Goal: Information Seeking & Learning: Compare options

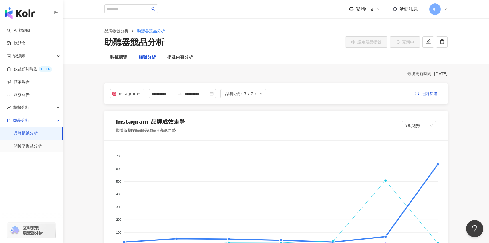
click at [38, 136] on link "品牌帳號分析" at bounding box center [26, 134] width 24 height 6
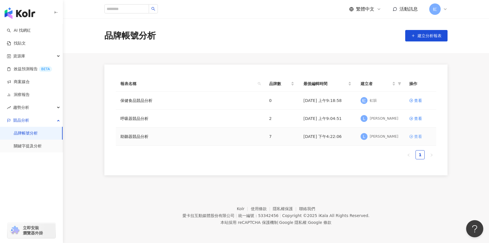
click at [419, 137] on div "查看" at bounding box center [418, 136] width 8 height 6
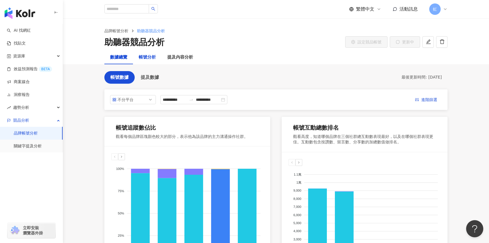
click at [149, 61] on div "帳號分析" at bounding box center [147, 57] width 17 height 7
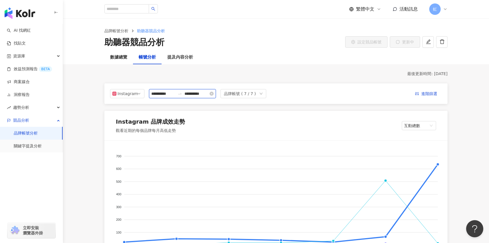
click at [169, 94] on input "**********" at bounding box center [163, 94] width 24 height 6
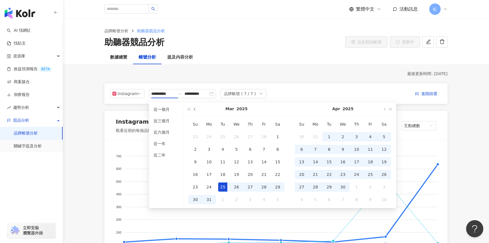
click at [196, 108] on button "button" at bounding box center [195, 109] width 6 height 13
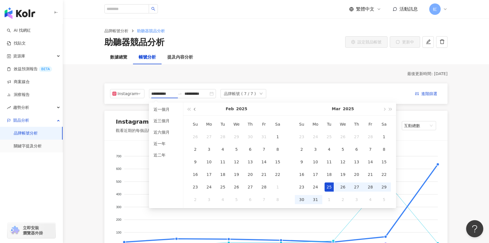
click at [196, 108] on button "button" at bounding box center [195, 109] width 6 height 13
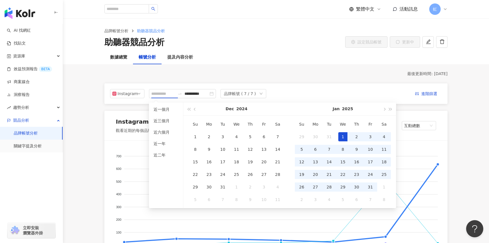
type input "**********"
click at [341, 138] on div "1" at bounding box center [342, 136] width 9 height 9
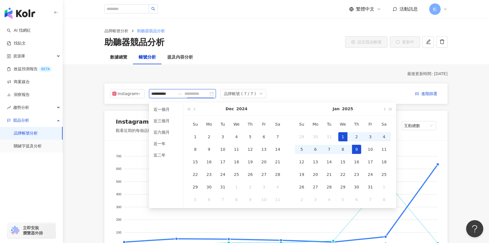
type input "**********"
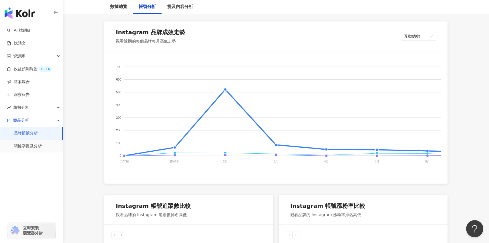
scroll to position [90, 0]
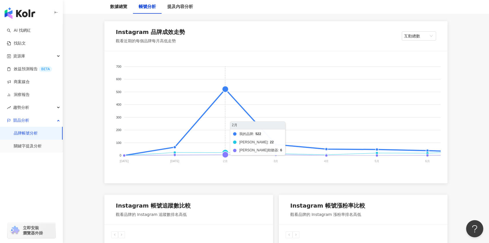
click at [225, 104] on foreignobject "我的品牌 科林助聽器 頌恩助聽器" at bounding box center [346, 115] width 470 height 114
click at [224, 84] on foreignobject "我的品牌 科林助聽器 頌恩助聽器" at bounding box center [346, 115] width 470 height 114
click at [226, 91] on foreignobject "我的品牌 科林助聽器 頌恩助聽器" at bounding box center [346, 115] width 470 height 114
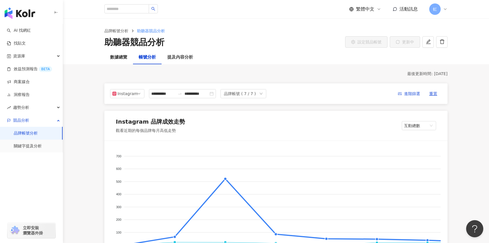
scroll to position [6, 0]
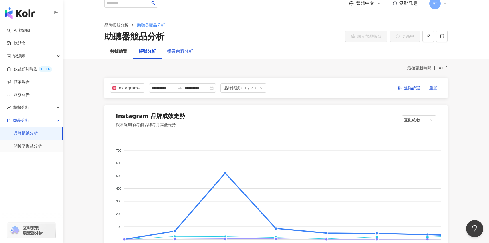
click at [187, 55] on div "提及內容分析" at bounding box center [179, 52] width 37 height 14
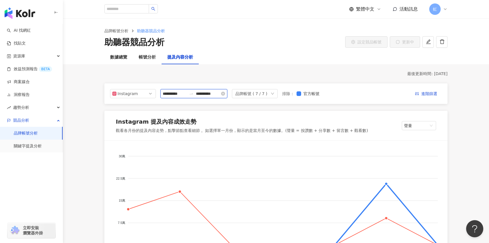
click at [186, 95] on input "**********" at bounding box center [175, 94] width 24 height 6
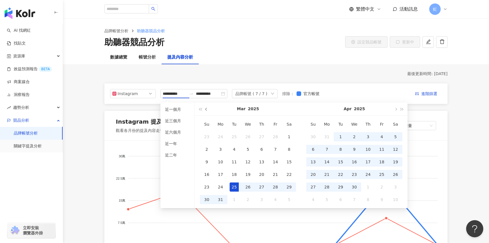
click at [204, 109] on button "button" at bounding box center [206, 109] width 6 height 13
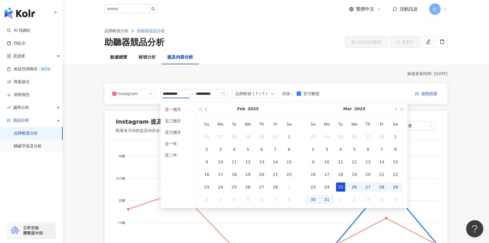
click at [204, 109] on button "button" at bounding box center [206, 109] width 6 height 13
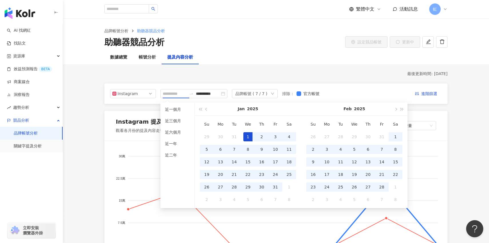
click at [246, 138] on div "1" at bounding box center [247, 136] width 9 height 9
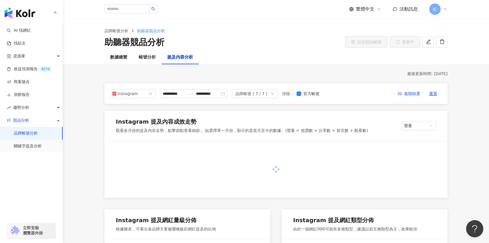
type input "**********"
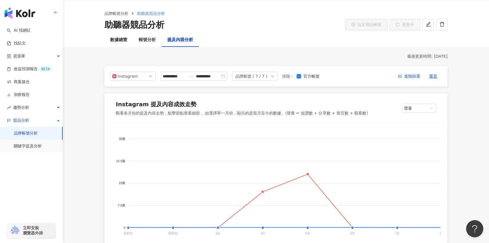
scroll to position [20, 0]
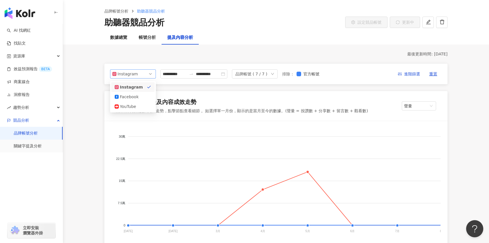
click at [149, 73] on span "Instagram" at bounding box center [132, 74] width 41 height 9
click at [142, 94] on div "Facebook" at bounding box center [133, 97] width 37 height 6
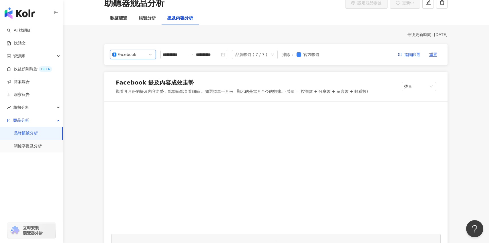
scroll to position [35, 0]
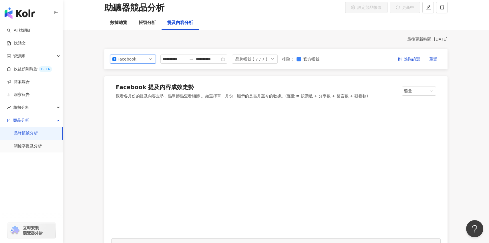
click at [271, 61] on div "品牌帳號 ( 7 / 7 )" at bounding box center [255, 59] width 46 height 9
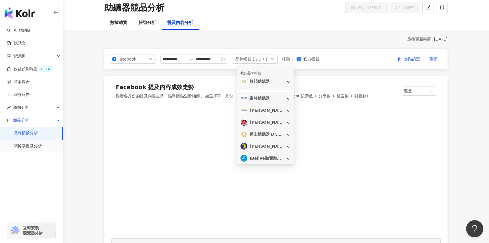
click at [271, 61] on div "品牌帳號 ( 7 / 7 )" at bounding box center [255, 59] width 46 height 9
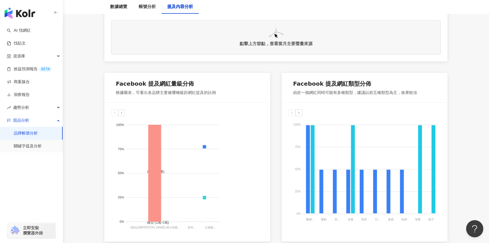
scroll to position [257, 0]
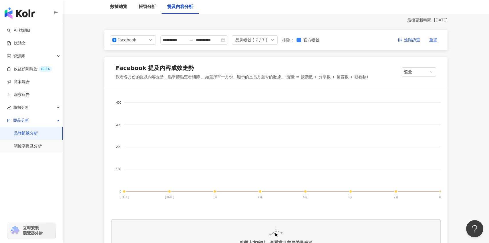
scroll to position [54, 0]
click at [218, 186] on foreignobject "我的品牌 富聆助聽器 科林助聽器 IBelive聽寶助聽中心 博士助聽器 Dr.Hearing Group 元健聽力中心" at bounding box center [322, 151] width 423 height 114
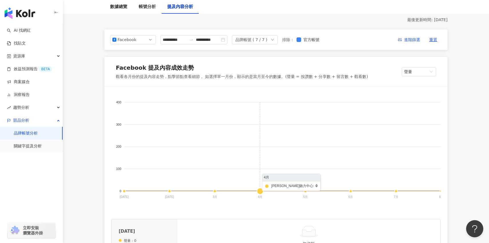
click at [255, 187] on foreignobject "我的品牌 富聆助聽器 科林助聽器 IBelive聽寶助聽中心 博士助聽器 Dr.Hearing Group 元健聽力中心" at bounding box center [322, 151] width 423 height 114
click at [301, 190] on foreignobject "我的品牌 富聆助聽器 科林助聽器 IBelive聽寶助聽中心 博士助聽器 Dr.Hearing Group 元健聽力中心" at bounding box center [322, 151] width 423 height 114
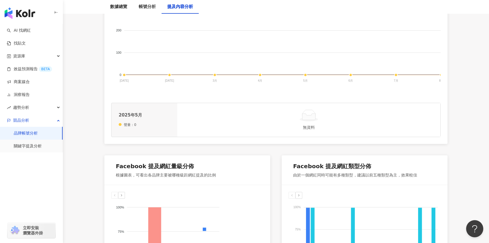
scroll to position [211, 0]
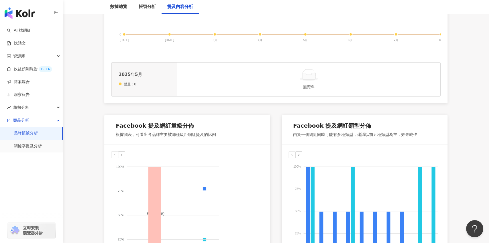
click at [153, 193] on icon at bounding box center [154, 215] width 13 height 97
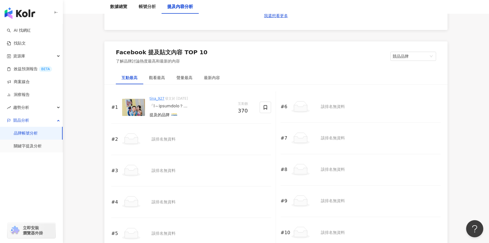
scroll to position [842, 0]
click at [164, 82] on div "觀看最高" at bounding box center [156, 76] width 27 height 13
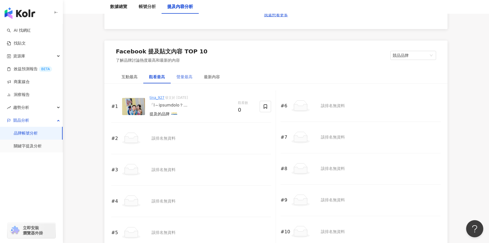
click at [186, 83] on div "聲量最高" at bounding box center [184, 76] width 27 height 13
click at [207, 84] on div "#1 tina_927 發文於 2025/8/4 提及的品牌 聲量 370 #2 該排名無資料 #3 該排名無資料 #4 該排名無資料 #5 該排名無資料 #…" at bounding box center [275, 170] width 343 height 172
click at [202, 83] on div "最新內容" at bounding box center [211, 76] width 27 height 13
click at [126, 82] on div "互動最高" at bounding box center [129, 76] width 27 height 13
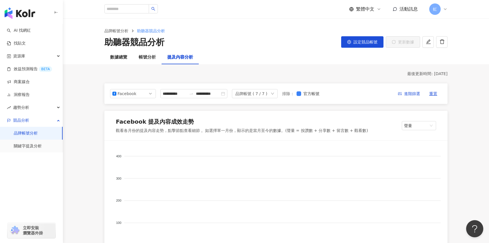
scroll to position [7, 0]
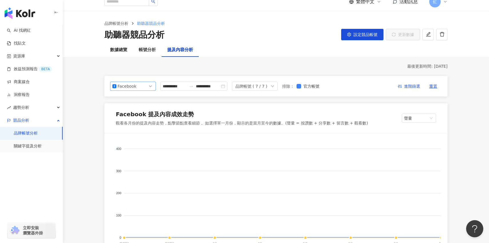
click at [145, 84] on span "Facebook" at bounding box center [132, 86] width 41 height 9
click at [139, 102] on div "Instagram" at bounding box center [133, 99] width 37 height 6
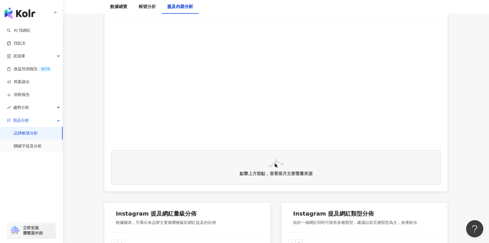
scroll to position [125, 0]
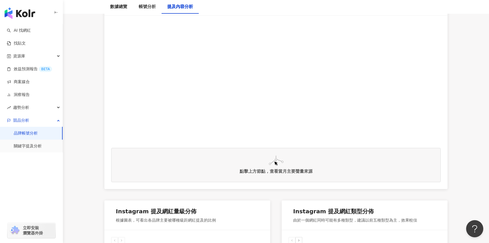
click at [259, 156] on div "點擊上方節點，查看當月主要聲量來源" at bounding box center [275, 165] width 329 height 34
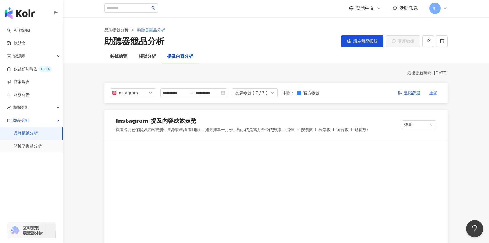
scroll to position [0, 0]
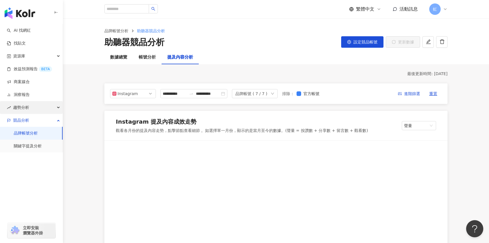
click at [50, 107] on div "趨勢分析" at bounding box center [31, 107] width 63 height 13
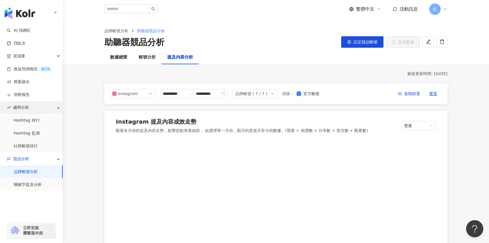
click at [50, 107] on div "趨勢分析" at bounding box center [31, 107] width 63 height 13
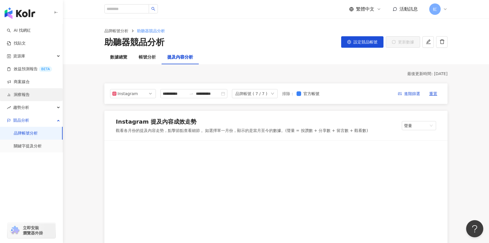
click at [30, 92] on link "洞察報告" at bounding box center [18, 95] width 23 height 6
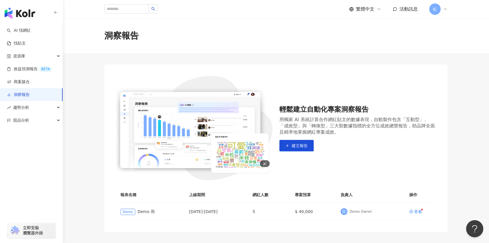
scroll to position [27, 0]
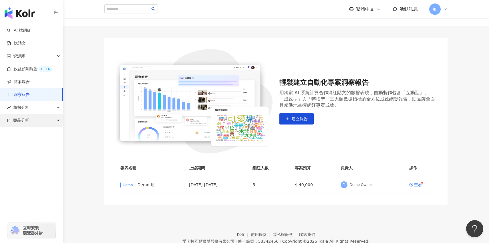
click at [37, 115] on div "競品分析" at bounding box center [31, 120] width 63 height 13
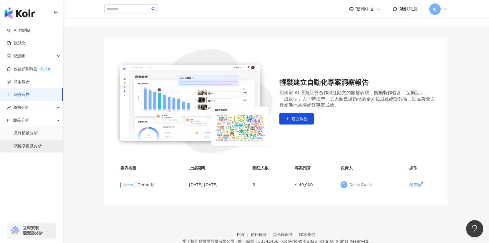
click at [33, 145] on link "關鍵字提及分析" at bounding box center [28, 146] width 28 height 6
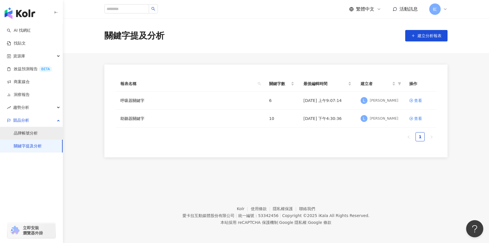
click at [36, 136] on link "品牌帳號分析" at bounding box center [26, 134] width 24 height 6
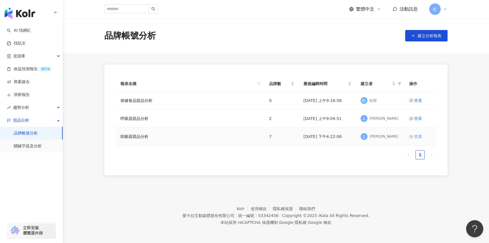
click at [415, 139] on div "查看" at bounding box center [418, 136] width 8 height 6
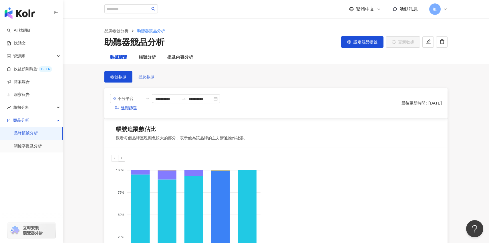
click at [154, 75] on span "提及數據" at bounding box center [146, 77] width 16 height 5
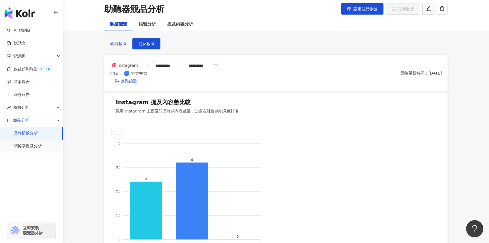
scroll to position [33, 0]
click at [179, 66] on input "**********" at bounding box center [167, 66] width 24 height 6
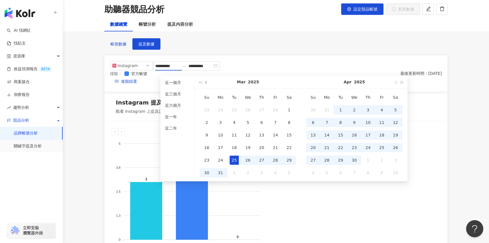
click at [207, 82] on button "button" at bounding box center [206, 82] width 6 height 13
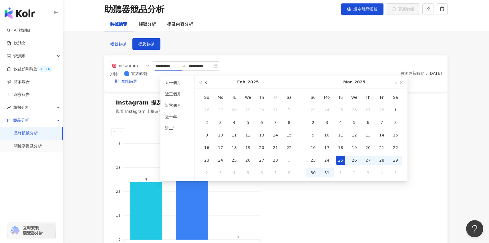
click at [207, 82] on button "button" at bounding box center [206, 82] width 6 height 13
type input "**********"
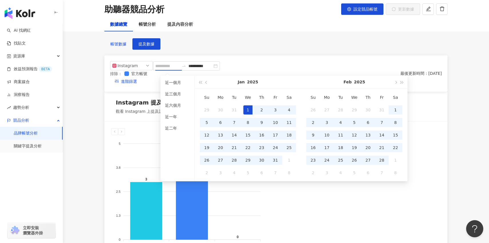
click at [249, 110] on div "1" at bounding box center [247, 109] width 9 height 9
type input "**********"
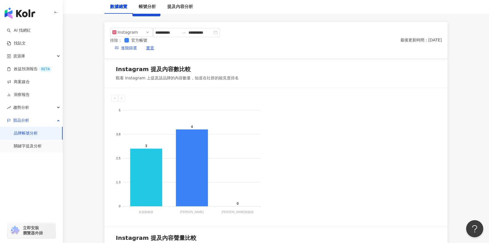
scroll to position [82, 0]
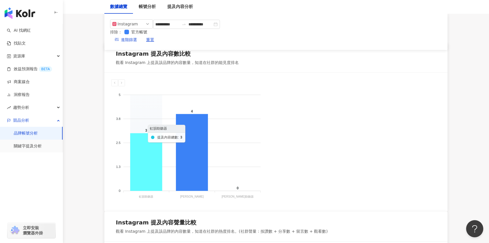
click at [158, 142] on icon at bounding box center [146, 162] width 32 height 58
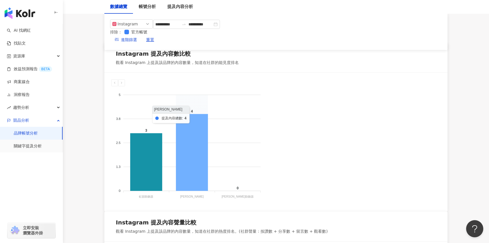
click at [190, 143] on icon at bounding box center [192, 152] width 32 height 77
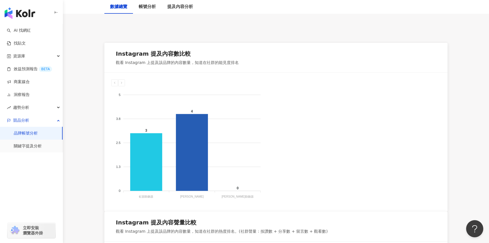
scroll to position [83, 0]
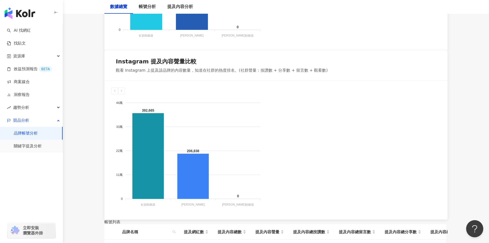
scroll to position [253, 0]
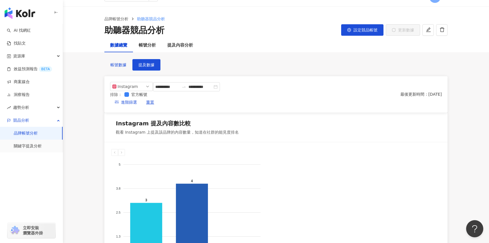
scroll to position [7, 0]
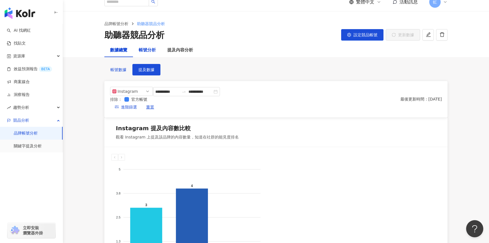
click at [152, 51] on div "帳號分析" at bounding box center [147, 50] width 17 height 7
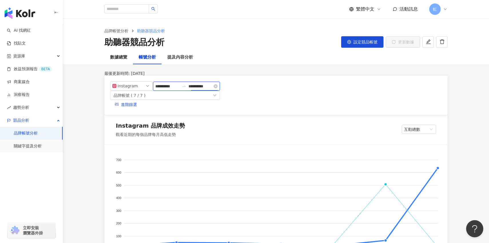
click at [189, 89] on input "**********" at bounding box center [200, 86] width 24 height 6
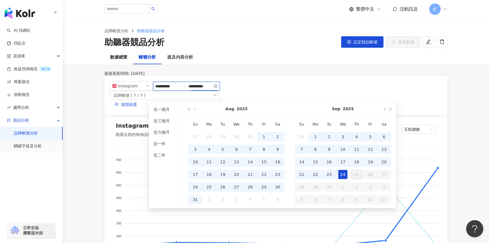
click at [189, 89] on input "**********" at bounding box center [200, 86] width 24 height 6
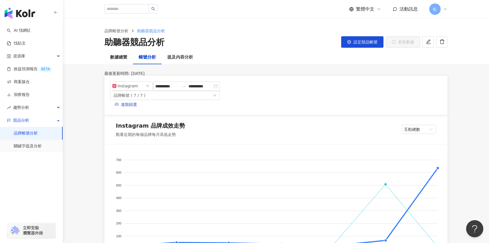
click at [145, 93] on div "品牌帳號 ( 7 / 7 )" at bounding box center [129, 95] width 32 height 9
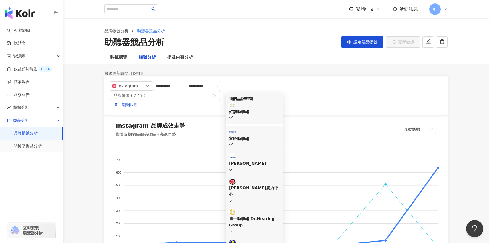
click at [265, 136] on div "富聆助聽器" at bounding box center [254, 139] width 50 height 6
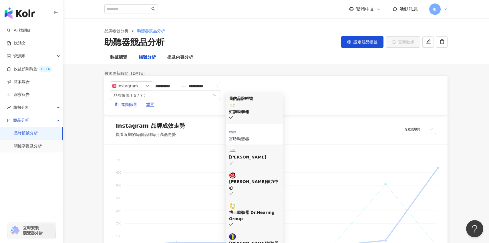
click at [274, 111] on div "我的品牌帳號 虹韻助聽器" at bounding box center [254, 108] width 50 height 26
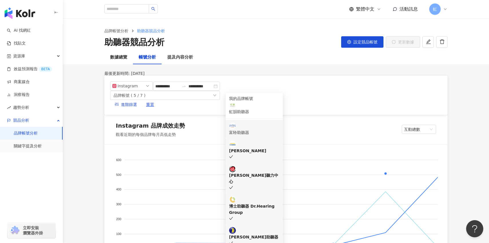
click at [271, 148] on div "[PERSON_NAME]" at bounding box center [254, 151] width 50 height 6
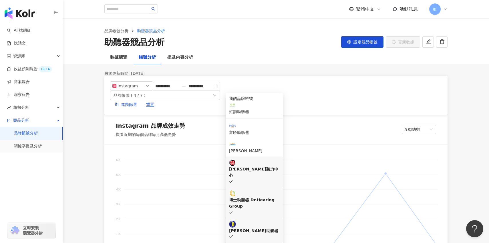
click at [271, 166] on div "元健聽力中心" at bounding box center [254, 172] width 50 height 13
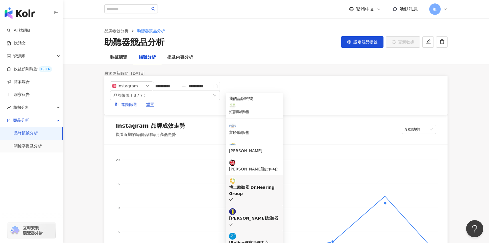
click at [270, 184] on div "博士助聽器 Dr.Hearing Group" at bounding box center [254, 190] width 50 height 13
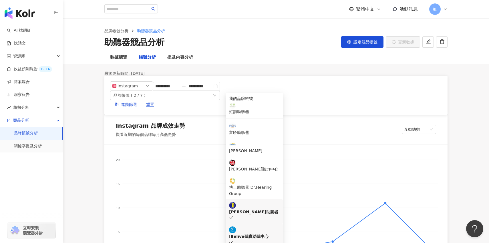
click at [269, 209] on div "頌恩助聽器" at bounding box center [254, 212] width 50 height 6
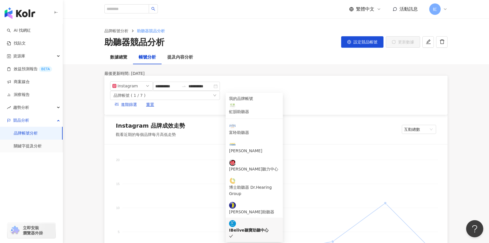
click at [269, 227] on div "IBelive聽寶助聽中心" at bounding box center [254, 230] width 50 height 6
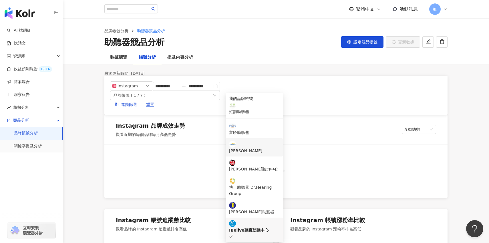
click at [265, 139] on li "[PERSON_NAME]" at bounding box center [254, 147] width 57 height 18
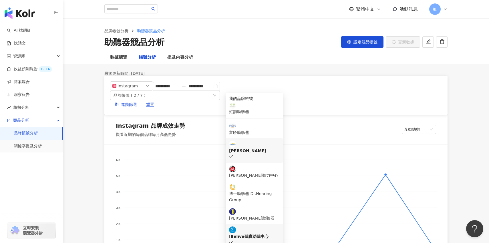
click at [264, 234] on div "IBelive聽寶助聽中心" at bounding box center [254, 237] width 50 height 6
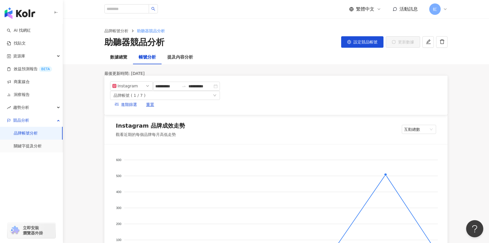
click at [220, 98] on div "**********" at bounding box center [165, 95] width 110 height 28
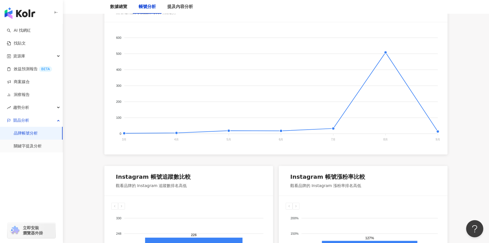
scroll to position [125, 0]
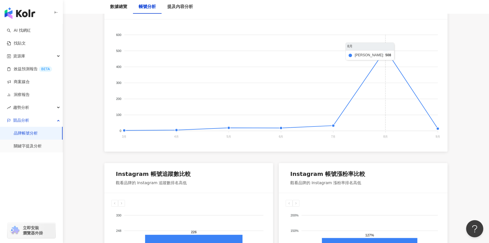
click at [385, 48] on foreignobject at bounding box center [275, 83] width 329 height 114
click at [388, 50] on foreignobject at bounding box center [275, 83] width 329 height 114
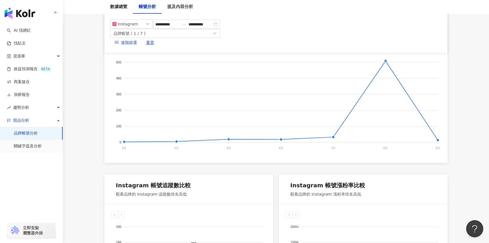
scroll to position [0, 0]
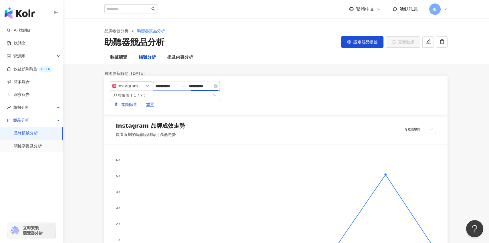
click at [188, 89] on input "**********" at bounding box center [200, 86] width 24 height 6
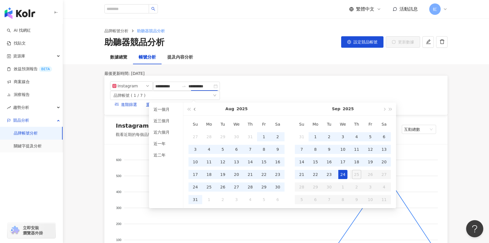
click at [192, 108] on button "button" at bounding box center [195, 109] width 6 height 13
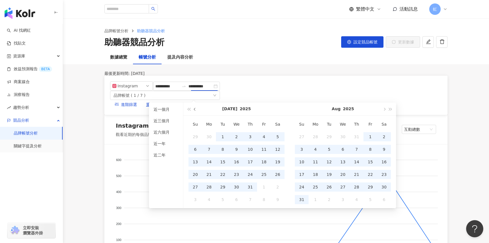
click at [192, 108] on button "button" at bounding box center [195, 109] width 6 height 13
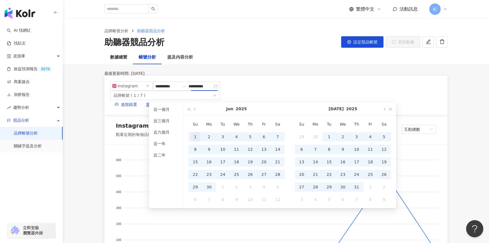
type input "**********"
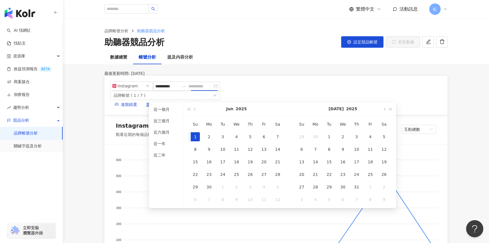
click at [198, 136] on div "1" at bounding box center [195, 136] width 9 height 9
click at [198, 137] on div "1" at bounding box center [195, 136] width 9 height 9
type input "**********"
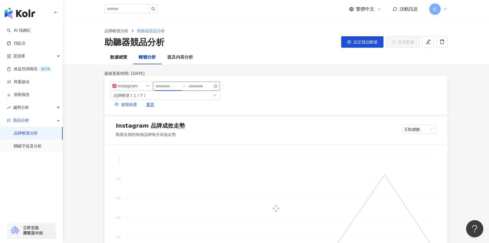
type input "**********"
click at [169, 89] on input "**********" at bounding box center [167, 86] width 24 height 6
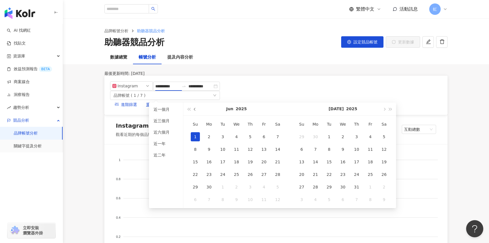
click at [198, 109] on button "button" at bounding box center [195, 109] width 6 height 13
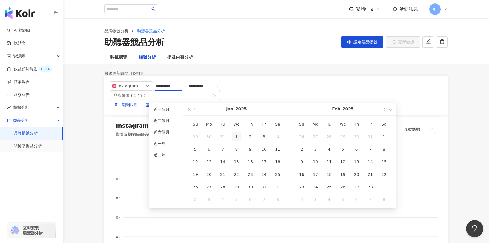
type input "**********"
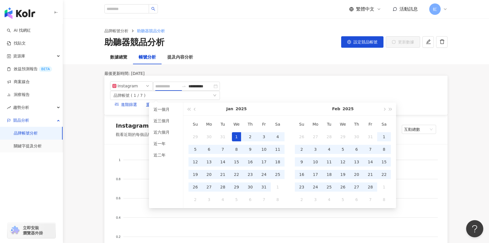
click at [235, 133] on div "1" at bounding box center [236, 136] width 9 height 9
click at [384, 111] on button "button" at bounding box center [384, 109] width 6 height 13
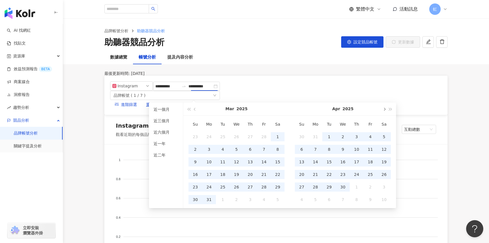
click at [384, 111] on button "button" at bounding box center [384, 109] width 6 height 13
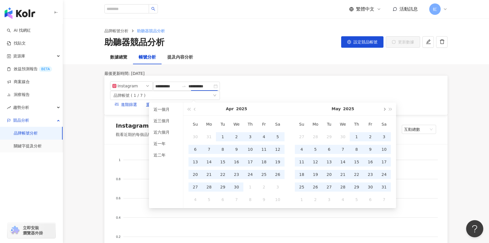
click at [383, 110] on span "button" at bounding box center [383, 109] width 3 height 3
click at [357, 186] on div "31" at bounding box center [356, 187] width 9 height 9
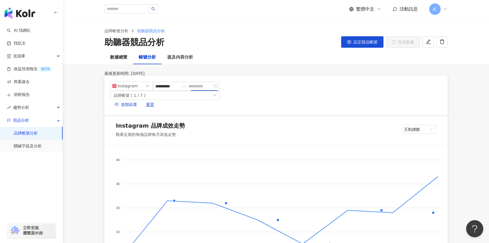
type input "**********"
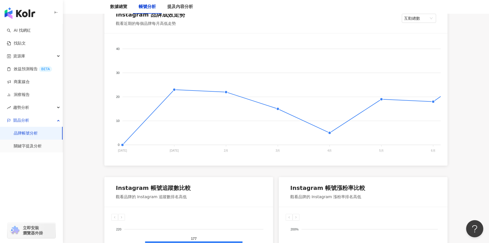
scroll to position [111, 0]
click at [223, 89] on foreignobject at bounding box center [299, 97] width 376 height 114
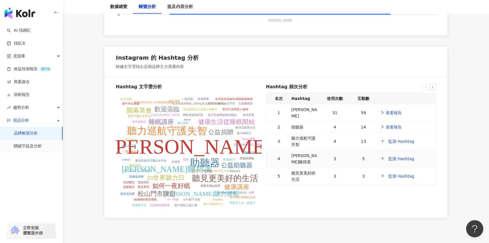
scroll to position [711, 0]
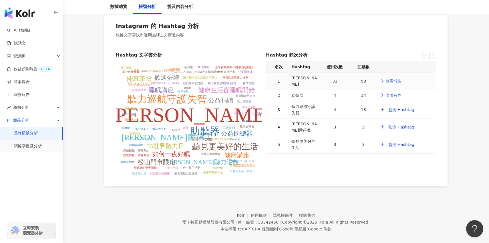
click at [390, 78] on link "查看報告" at bounding box center [391, 81] width 22 height 6
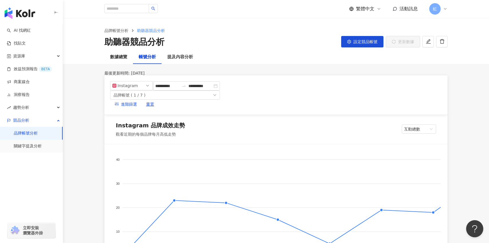
scroll to position [0, 0]
click at [183, 59] on div "提及內容分析" at bounding box center [180, 57] width 26 height 7
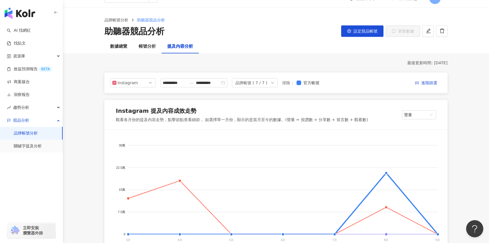
scroll to position [13, 0]
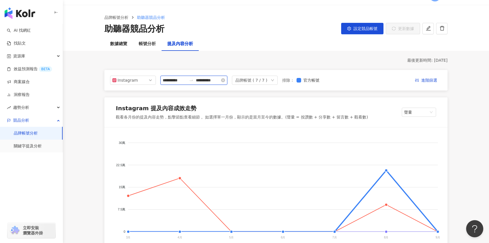
click at [217, 81] on input "**********" at bounding box center [208, 80] width 24 height 6
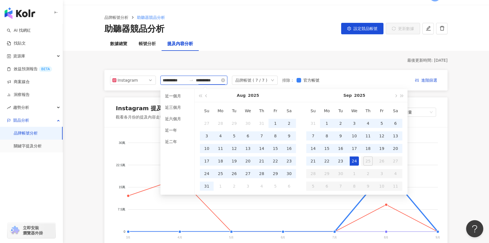
click at [217, 81] on input "**********" at bounding box center [208, 80] width 24 height 6
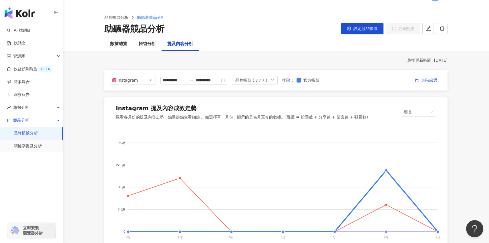
click at [263, 83] on div "品牌帳號 ( 7 / 7 )" at bounding box center [251, 80] width 32 height 9
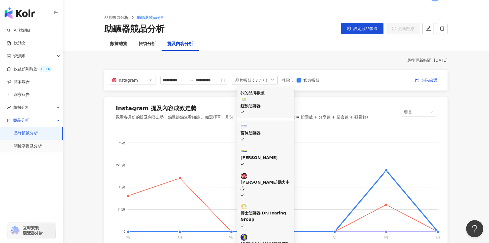
click at [280, 103] on div "虹韻助聽器" at bounding box center [265, 106] width 50 height 6
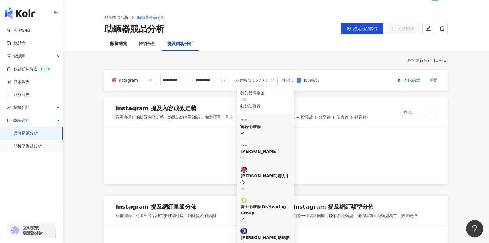
click at [280, 113] on ul "我的品牌帳號 虹韻助聽器 富聆助聽器 科林助聽器 元健聽力中心 博士助聽器 Dr.Hearing Group 頌恩助聽器 IBelive聽寶助聽中心" at bounding box center [265, 180] width 57 height 187
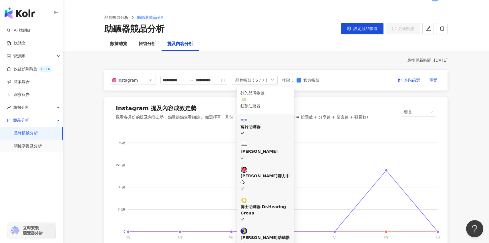
click at [280, 123] on div "富聆助聽器" at bounding box center [265, 123] width 50 height 13
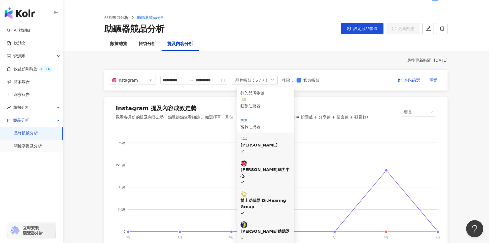
click at [286, 160] on div "元健聽力中心" at bounding box center [265, 173] width 50 height 26
click at [286, 191] on div "博士助聽器 Dr.Hearing Group" at bounding box center [265, 204] width 50 height 26
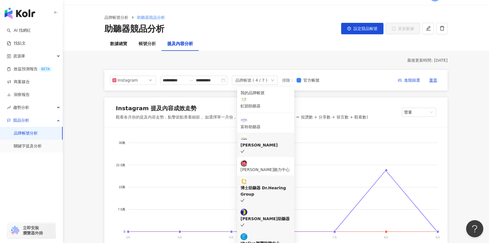
click at [286, 206] on li "頌恩助聽器" at bounding box center [265, 218] width 57 height 25
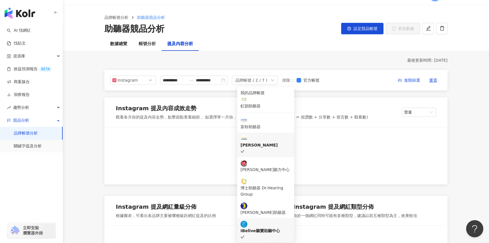
click at [286, 218] on li "IBelive聽寶助聽中心" at bounding box center [265, 230] width 57 height 25
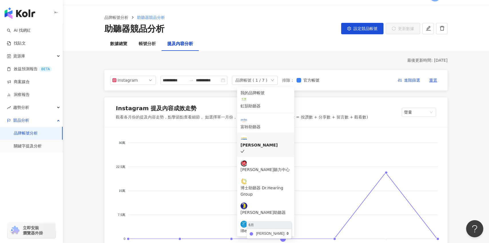
click at [320, 163] on foreignobject at bounding box center [275, 191] width 329 height 114
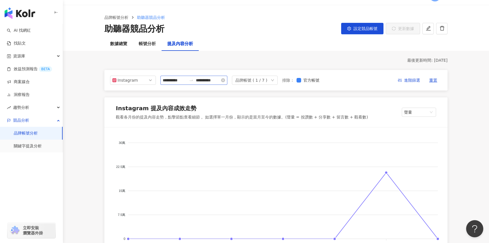
click at [180, 77] on div "**********" at bounding box center [193, 80] width 67 height 9
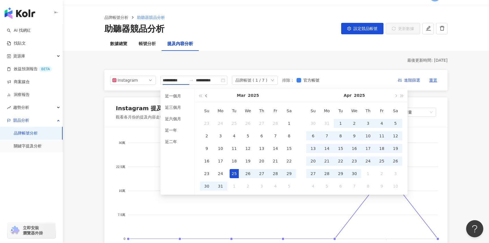
click at [205, 97] on span "button" at bounding box center [206, 95] width 3 height 3
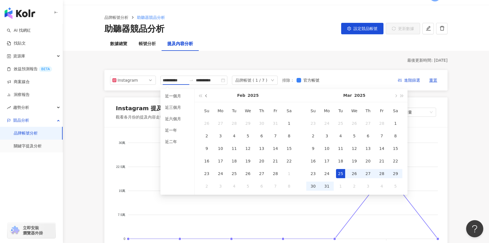
click at [205, 97] on span "button" at bounding box center [206, 95] width 3 height 3
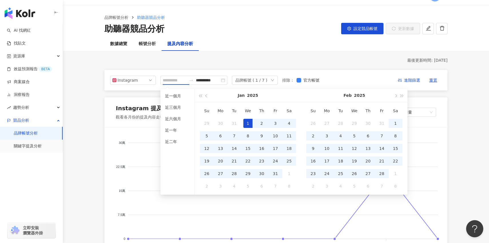
click at [252, 125] on div "1" at bounding box center [247, 123] width 9 height 9
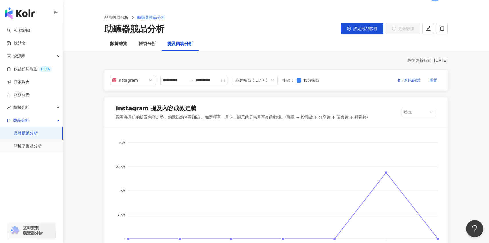
click at [269, 30] on div "助聽器競品分析 設定競品帳號 更新數據" at bounding box center [275, 29] width 343 height 12
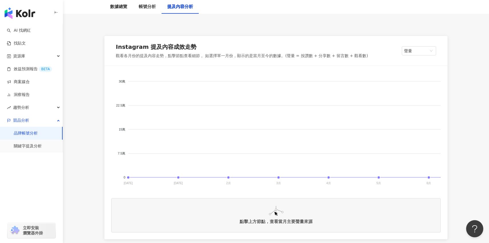
scroll to position [118, 0]
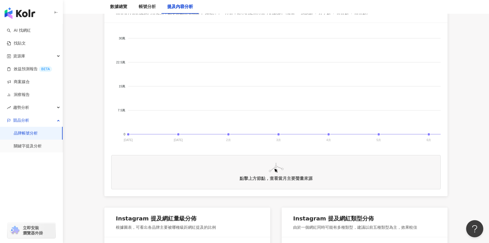
click at [276, 176] on div "點擊上方節點，查看當月主要聲量來源" at bounding box center [276, 178] width 73 height 5
click at [280, 143] on foreignobject at bounding box center [346, 87] width 470 height 114
click at [280, 133] on foreignobject at bounding box center [346, 87] width 470 height 114
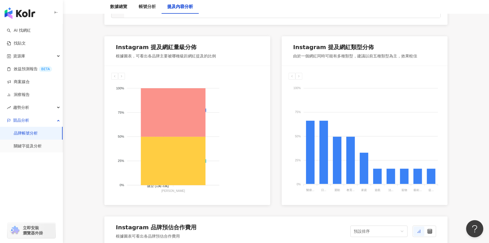
scroll to position [295, 0]
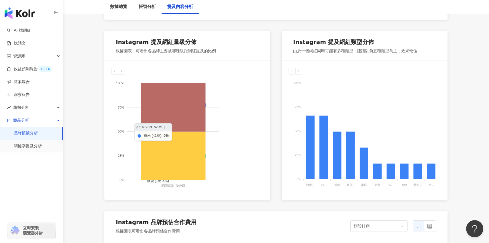
click at [199, 111] on icon at bounding box center [173, 107] width 65 height 49
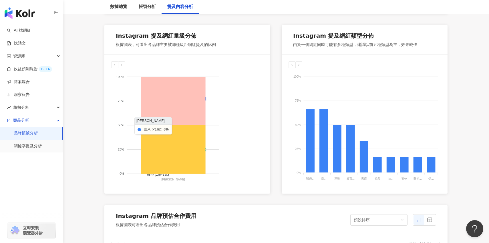
click at [170, 96] on icon at bounding box center [173, 101] width 65 height 49
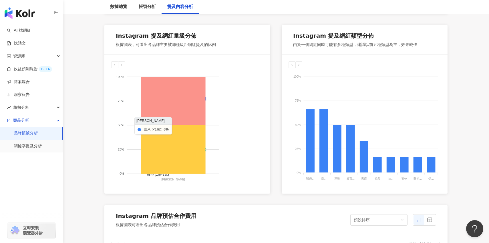
click at [111, 171] on div "奈米 (<1萬) 微型 (1萬-3萬) 小型 (3萬-5萬) 中小型 (5萬-10萬) 中型 (10萬-30萬) 中大型 (30萬-50萬) 大型 (50萬-…" at bounding box center [187, 124] width 166 height 139
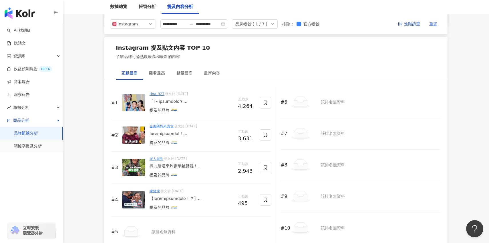
scroll to position [845, 0]
click at [163, 68] on div "觀看最高" at bounding box center [156, 73] width 27 height 13
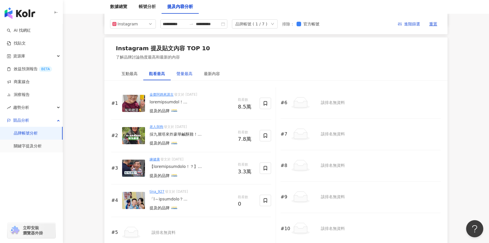
click at [186, 73] on div "聲量最高" at bounding box center [184, 74] width 16 height 6
click at [161, 74] on div "觀看最高" at bounding box center [157, 74] width 16 height 6
click at [195, 75] on div "聲量最高" at bounding box center [184, 73] width 27 height 13
click at [211, 74] on div "最新內容" at bounding box center [212, 74] width 16 height 6
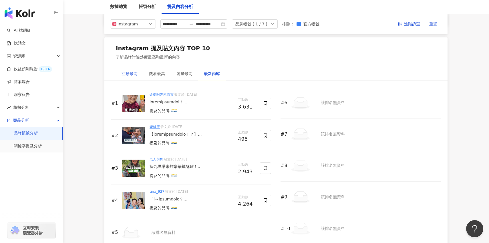
click at [132, 76] on div "互動最高" at bounding box center [129, 74] width 16 height 6
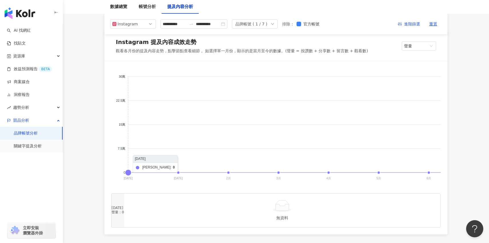
scroll to position [59, 0]
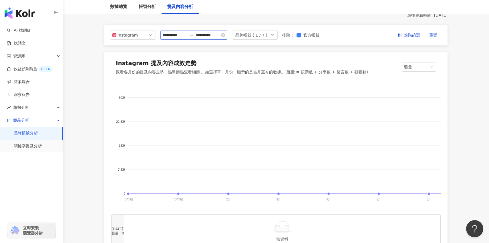
click at [227, 31] on div "**********" at bounding box center [193, 35] width 67 height 9
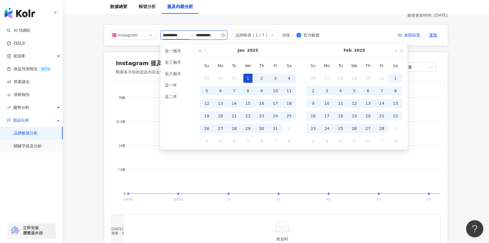
click at [227, 38] on div "**********" at bounding box center [193, 35] width 67 height 9
click at [394, 50] on button "button" at bounding box center [395, 50] width 6 height 13
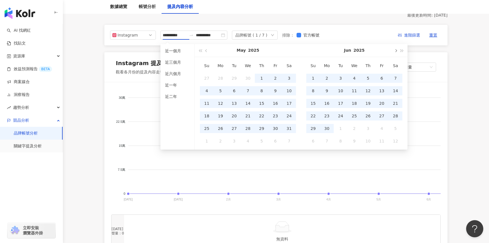
click at [394, 50] on button "button" at bounding box center [395, 50] width 6 height 13
type input "**********"
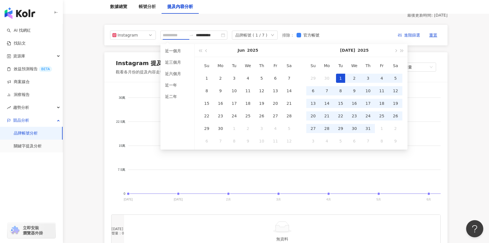
click at [338, 80] on div "1" at bounding box center [340, 78] width 9 height 9
click at [394, 51] on span "button" at bounding box center [395, 50] width 3 height 3
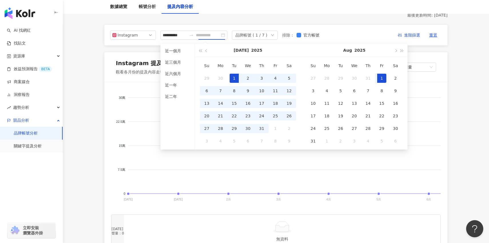
click at [379, 76] on div "1" at bounding box center [381, 78] width 9 height 9
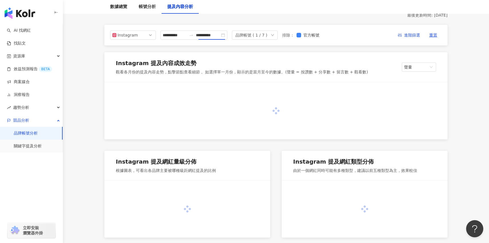
type input "**********"
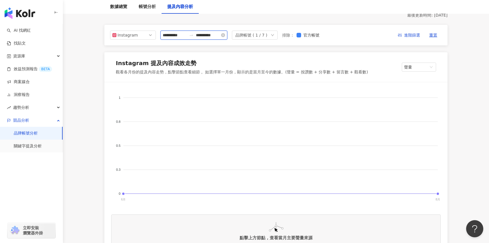
click at [182, 37] on input "**********" at bounding box center [175, 35] width 24 height 6
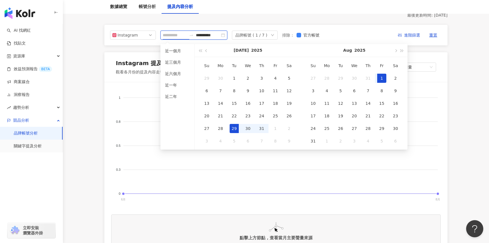
type input "**********"
click at [381, 79] on div "1" at bounding box center [381, 78] width 9 height 9
type input "**********"
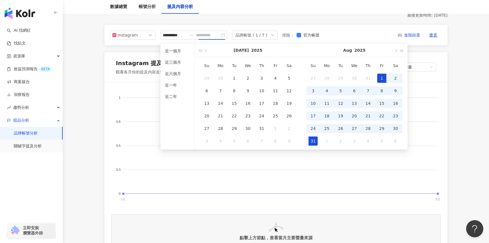
click at [315, 141] on div "31" at bounding box center [312, 141] width 9 height 9
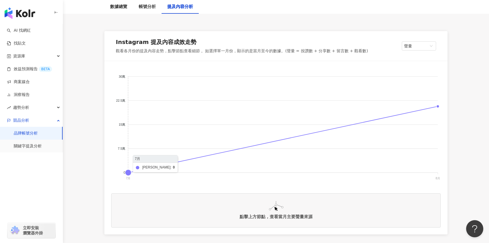
scroll to position [85, 0]
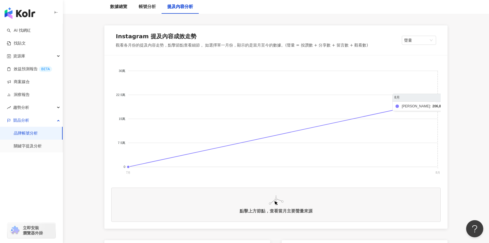
click at [314, 127] on foreignobject at bounding box center [275, 119] width 329 height 114
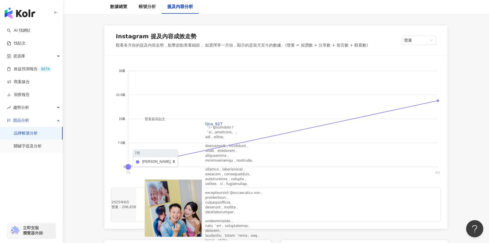
click at [153, 166] on foreignobject at bounding box center [275, 119] width 329 height 114
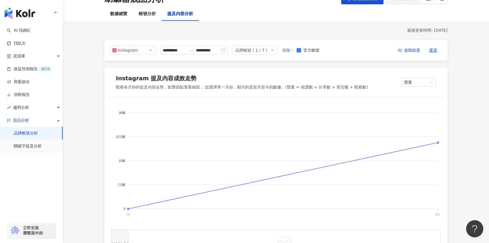
scroll to position [0, 0]
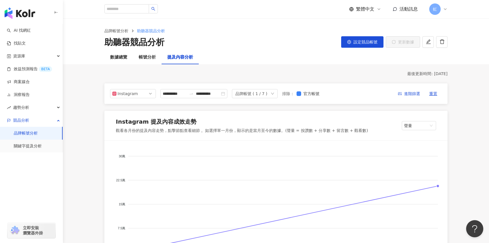
click at [256, 99] on div "**********" at bounding box center [275, 93] width 343 height 21
click at [262, 91] on div "品牌帳號 ( 1 / 7 )" at bounding box center [251, 93] width 32 height 9
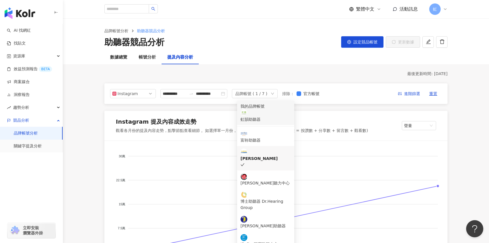
click at [274, 116] on div "虹韻助聽器" at bounding box center [265, 119] width 50 height 6
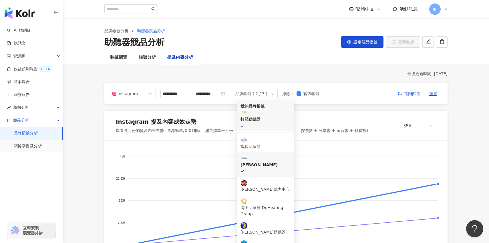
click at [312, 119] on div "Instagram 提及內容成效走勢" at bounding box center [242, 123] width 252 height 10
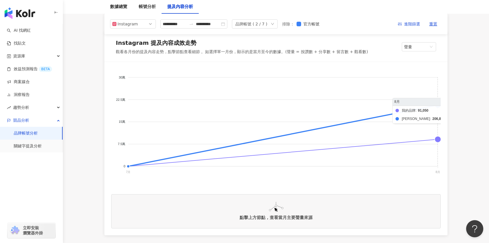
scroll to position [85, 0]
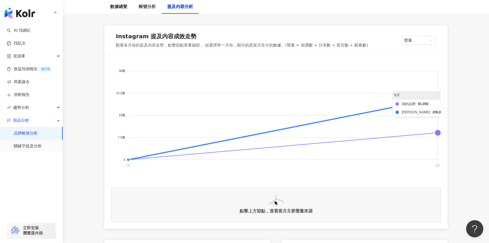
click at [389, 91] on foreignobject "我的品牌 科林助聽器" at bounding box center [275, 119] width 329 height 114
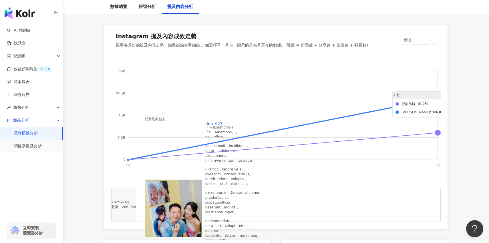
click at [338, 148] on foreignobject "我的品牌 科林助聽器" at bounding box center [275, 119] width 329 height 114
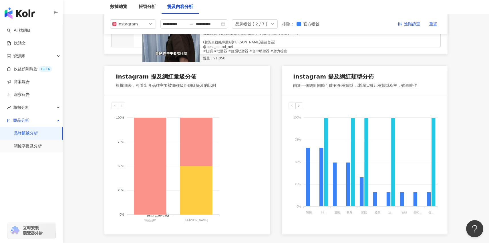
scroll to position [0, 0]
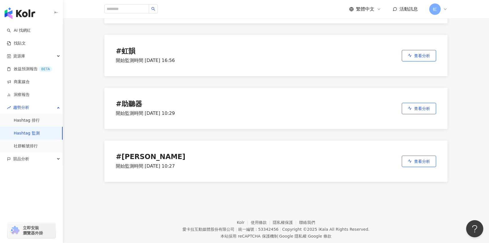
scroll to position [142, 0]
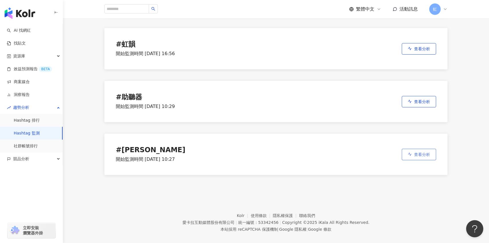
click at [422, 150] on button "查看分析" at bounding box center [419, 154] width 34 height 11
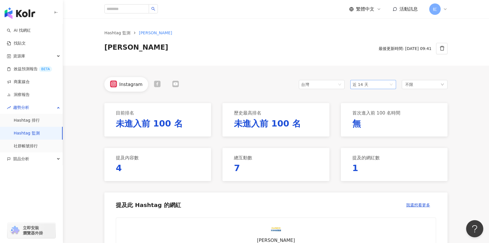
click at [362, 86] on span "近 14 天" at bounding box center [360, 84] width 16 height 5
click at [368, 121] on div "近六個月" at bounding box center [372, 126] width 43 height 10
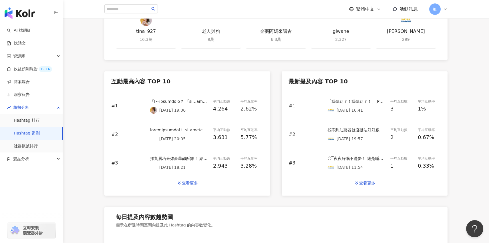
scroll to position [125, 0]
